Goal: Find specific page/section: Find specific page/section

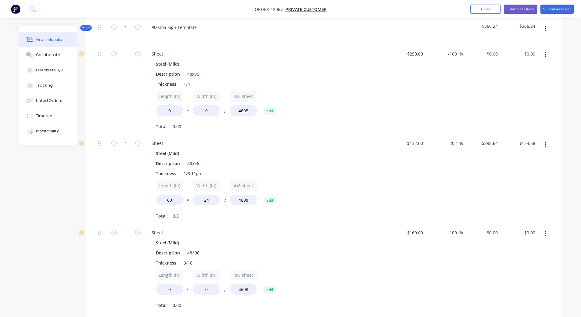
scroll to position [133, 0]
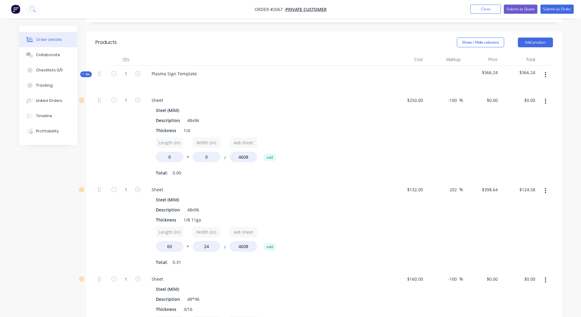
click at [20, 8] on button "button" at bounding box center [15, 9] width 13 height 10
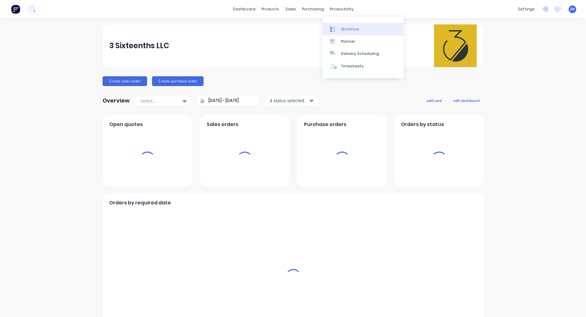
click at [345, 28] on div "Workflow" at bounding box center [350, 29] width 18 height 5
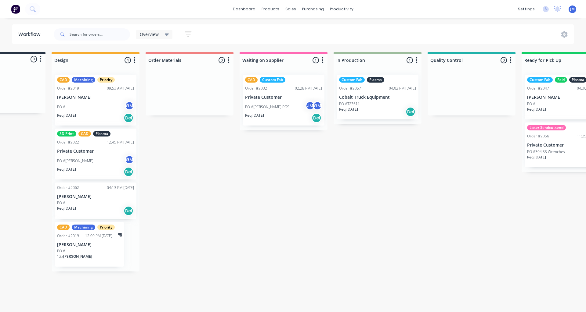
scroll to position [0, 244]
click at [370, 98] on p "Cobalt Truck Equipment" at bounding box center [376, 97] width 77 height 5
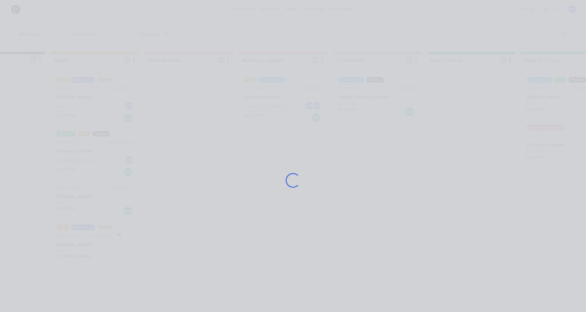
click at [356, 166] on div "Loading..." at bounding box center [293, 180] width 488 height 312
click at [358, 155] on div "Loading..." at bounding box center [293, 180] width 488 height 312
click at [358, 156] on div "Loading..." at bounding box center [293, 180] width 488 height 312
drag, startPoint x: 328, startPoint y: 152, endPoint x: 357, endPoint y: 143, distance: 30.0
click at [330, 151] on div "Loading..." at bounding box center [293, 180] width 488 height 312
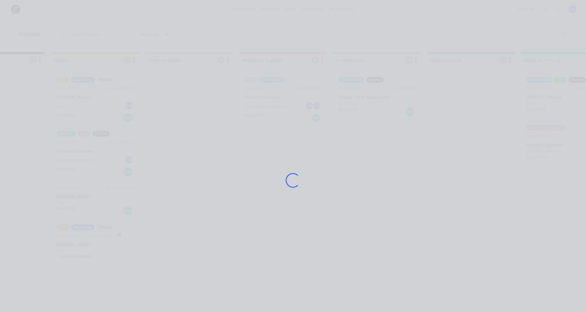
drag, startPoint x: 357, startPoint y: 143, endPoint x: 328, endPoint y: 152, distance: 30.5
click at [357, 145] on div "Loading..." at bounding box center [293, 180] width 488 height 312
drag, startPoint x: 328, startPoint y: 152, endPoint x: 285, endPoint y: 175, distance: 48.3
click at [318, 157] on div "Loading..." at bounding box center [293, 180] width 488 height 312
